Goal: Find specific page/section: Find specific page/section

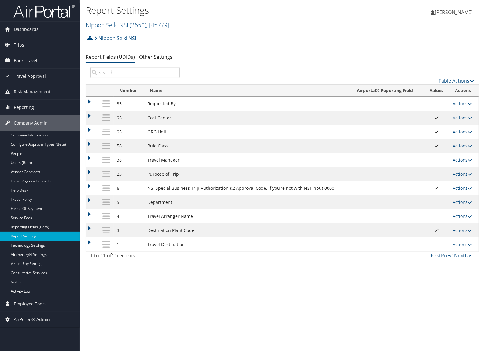
click at [97, 27] on link "Nippon Seiki NSI ( 2650 ) , [ 45779 ]" at bounding box center [128, 25] width 84 height 8
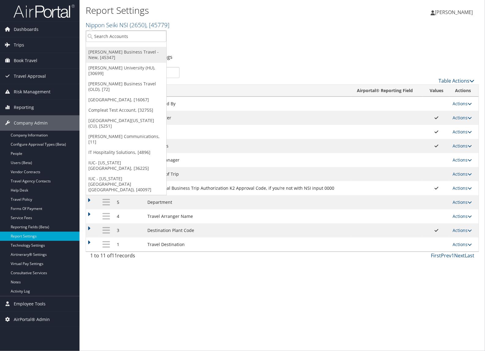
click at [97, 53] on link "[PERSON_NAME] Business Travel - New, [45347]" at bounding box center [126, 55] width 80 height 16
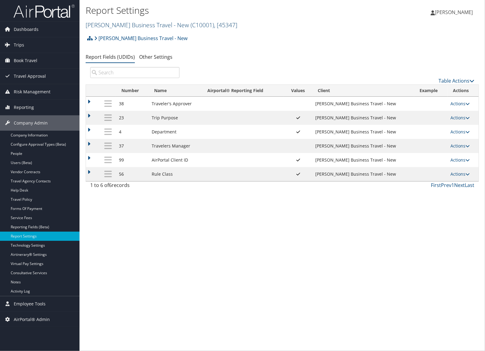
click at [108, 24] on link "Christopherson Business Travel - New ( C10001 ) , [ 45347 ]" at bounding box center [162, 25] width 152 height 8
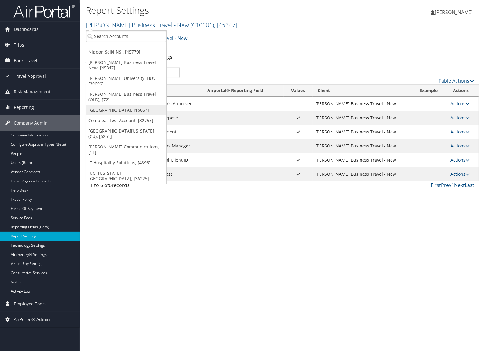
click at [113, 105] on link "[GEOGRAPHIC_DATA], [16067]" at bounding box center [126, 110] width 80 height 10
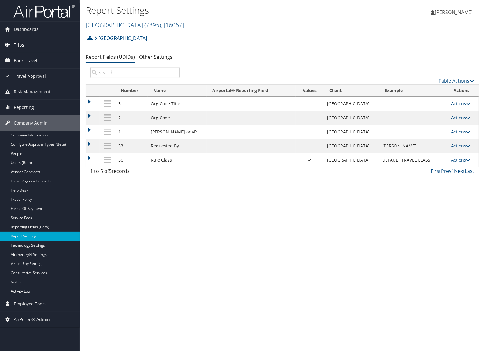
click at [31, 46] on link "Trips" at bounding box center [40, 44] width 80 height 15
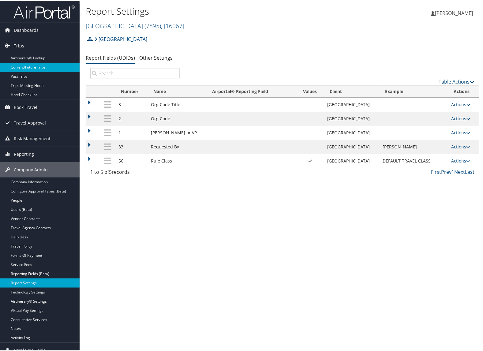
click at [31, 63] on link "Current/Future Trips" at bounding box center [40, 66] width 80 height 9
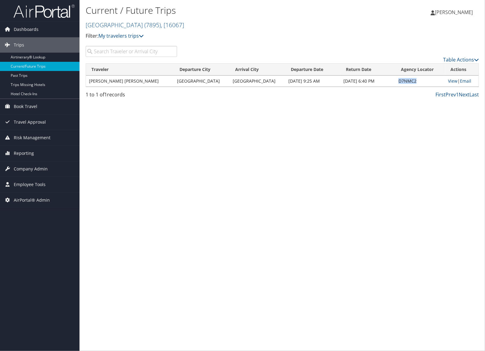
drag, startPoint x: 412, startPoint y: 86, endPoint x: 392, endPoint y: 83, distance: 19.7
click at [395, 83] on td "D7NMC2" at bounding box center [420, 81] width 50 height 11
copy td "D7NMC2"
click at [57, 27] on link "Dashboards" at bounding box center [40, 29] width 80 height 15
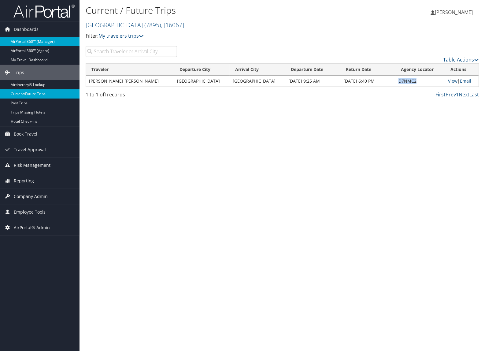
click at [51, 38] on link "AirPortal 360™ (Manager)" at bounding box center [40, 41] width 80 height 9
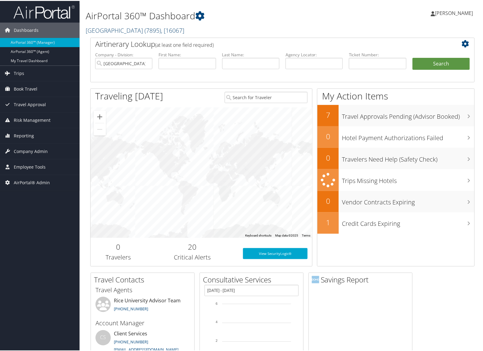
click at [113, 30] on link "Rice University ( 7895 ) , [ 16067 ]" at bounding box center [135, 29] width 98 height 8
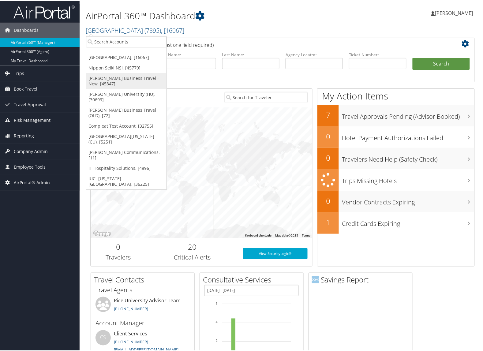
click at [103, 73] on link "[PERSON_NAME] Business Travel - New, [45347]" at bounding box center [126, 80] width 80 height 16
